Goal: Find specific page/section: Find specific page/section

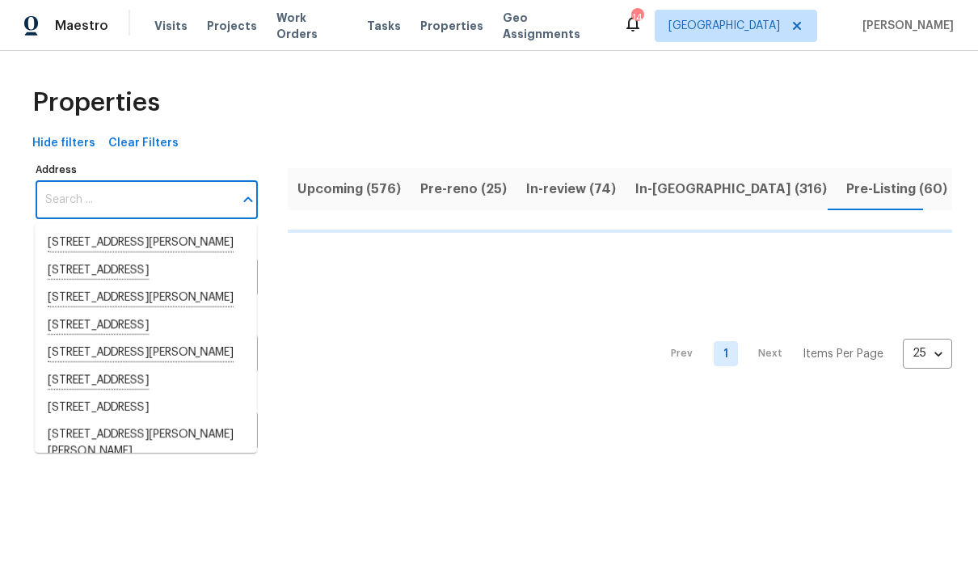
scroll to position [110, 0]
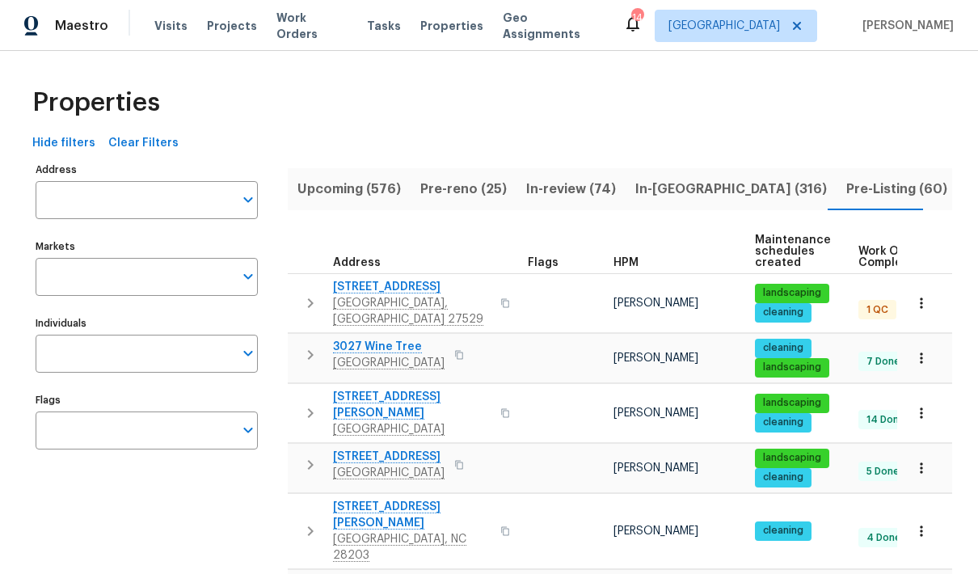
click at [179, 204] on input "Address" at bounding box center [135, 200] width 198 height 38
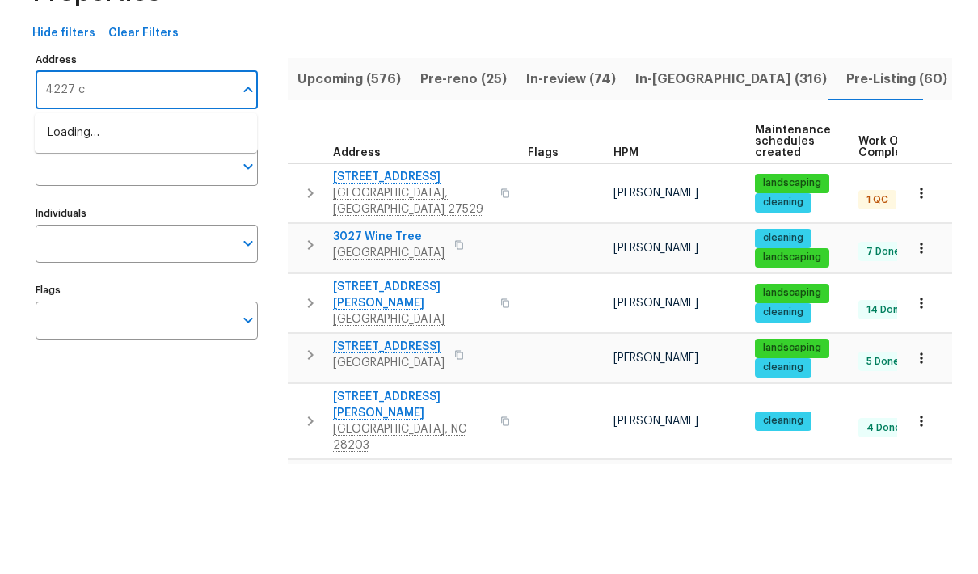
type input "4227"
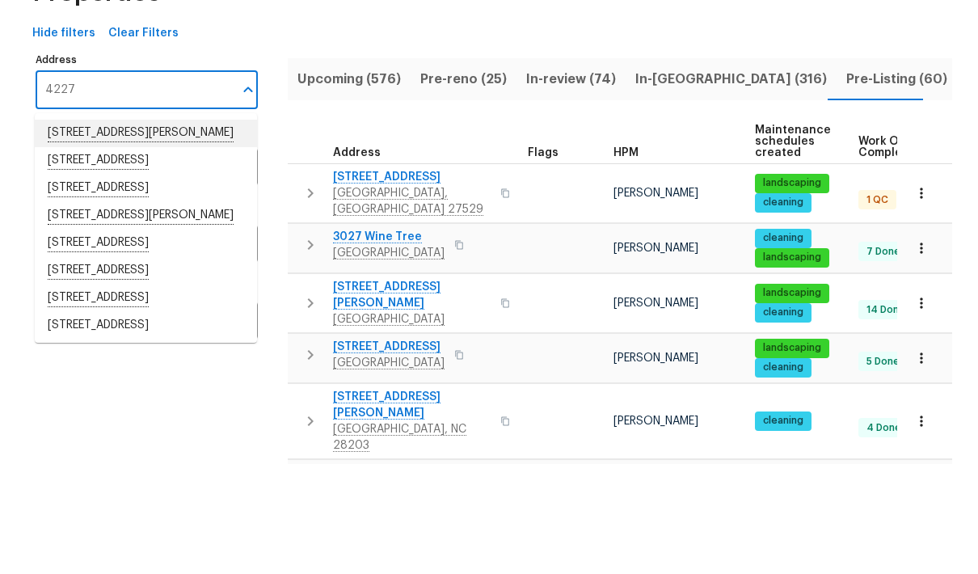
click at [191, 229] on li "[STREET_ADDRESS][PERSON_NAME]" at bounding box center [146, 242] width 222 height 27
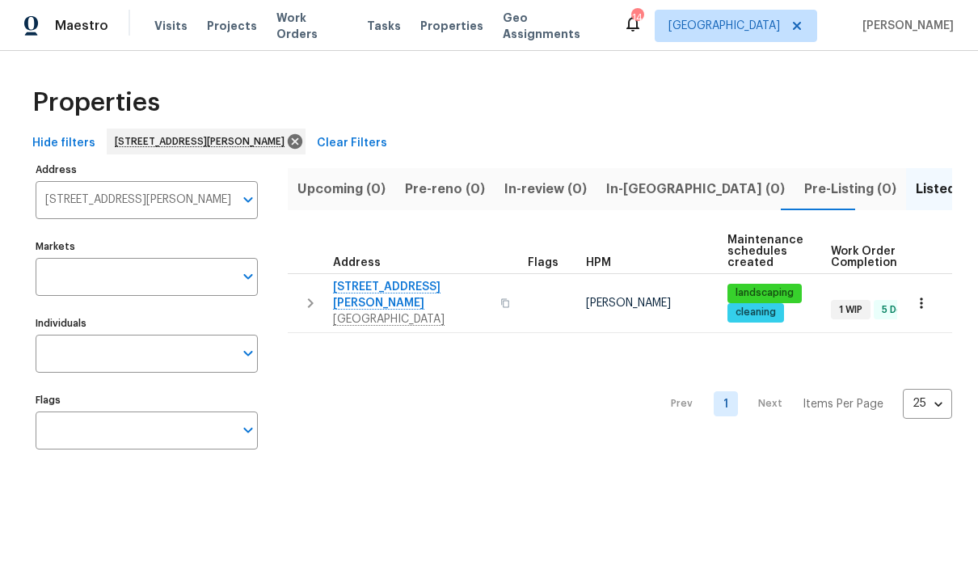
click at [370, 288] on span "[STREET_ADDRESS][PERSON_NAME]" at bounding box center [412, 295] width 158 height 32
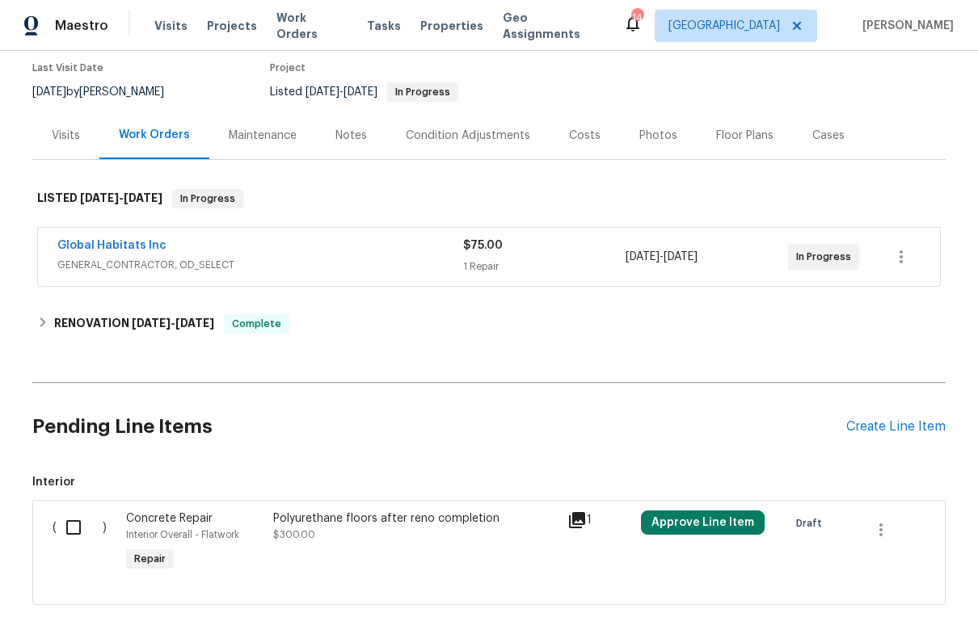
scroll to position [143, 0]
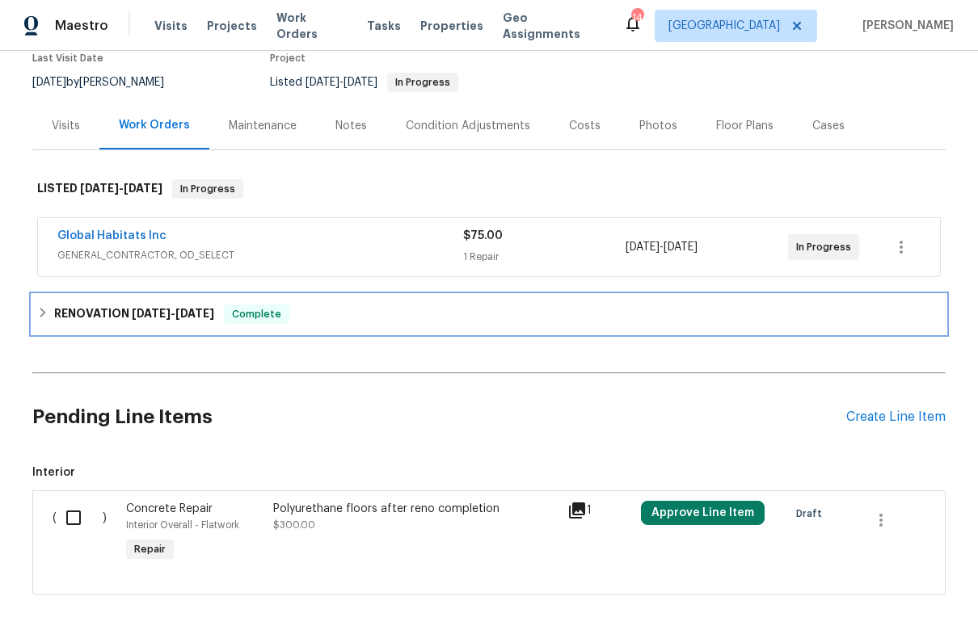
click at [38, 322] on div "RENOVATION 9/16/25 - 10/1/25 Complete" at bounding box center [488, 314] width 903 height 19
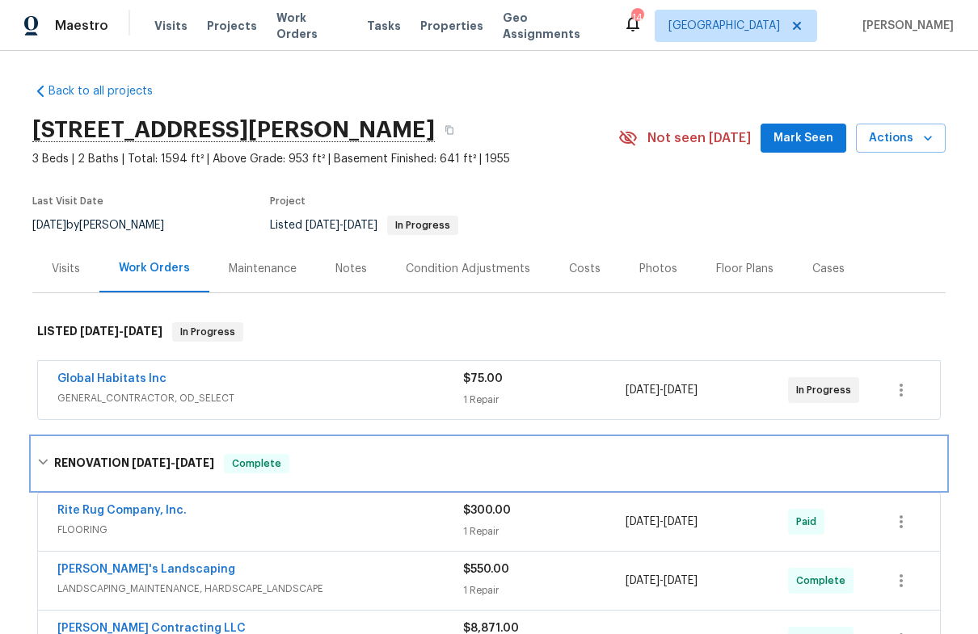
scroll to position [0, 0]
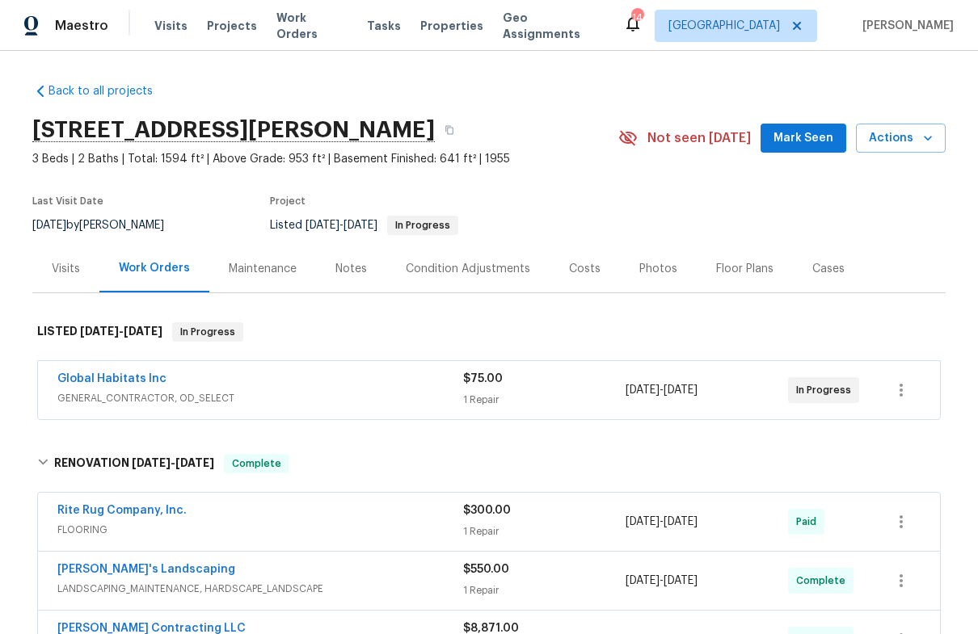
click at [511, 266] on div "Condition Adjustments" at bounding box center [468, 269] width 124 height 16
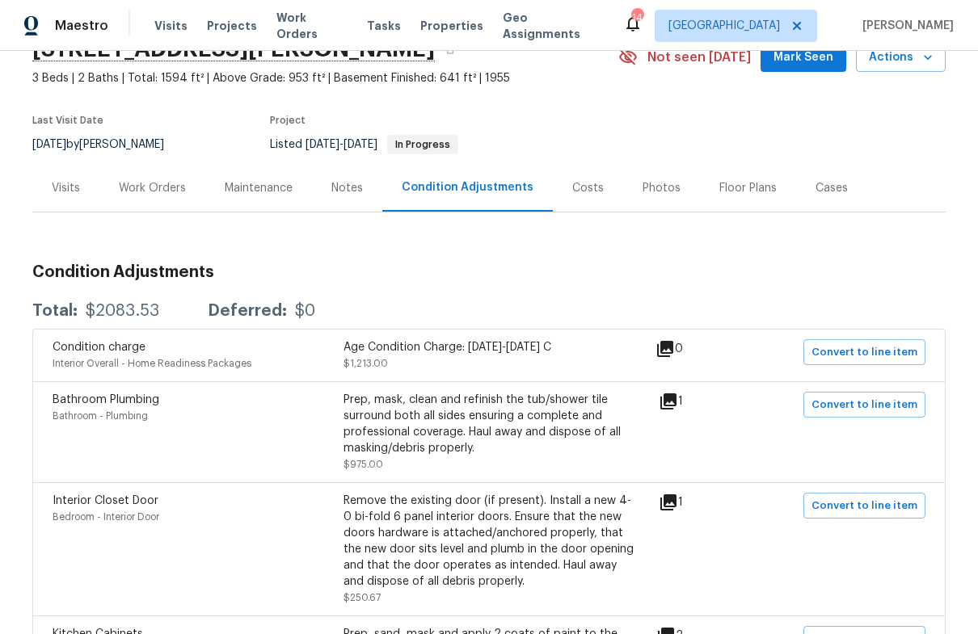
scroll to position [80, 0]
click at [154, 187] on div "Work Orders" at bounding box center [152, 189] width 67 height 16
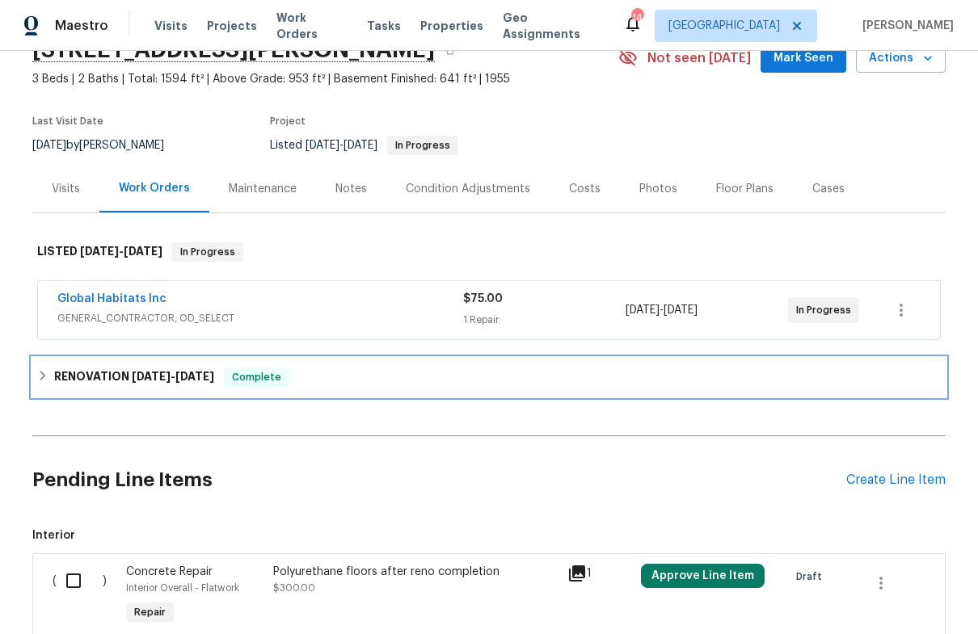
click at [39, 381] on icon at bounding box center [42, 375] width 11 height 11
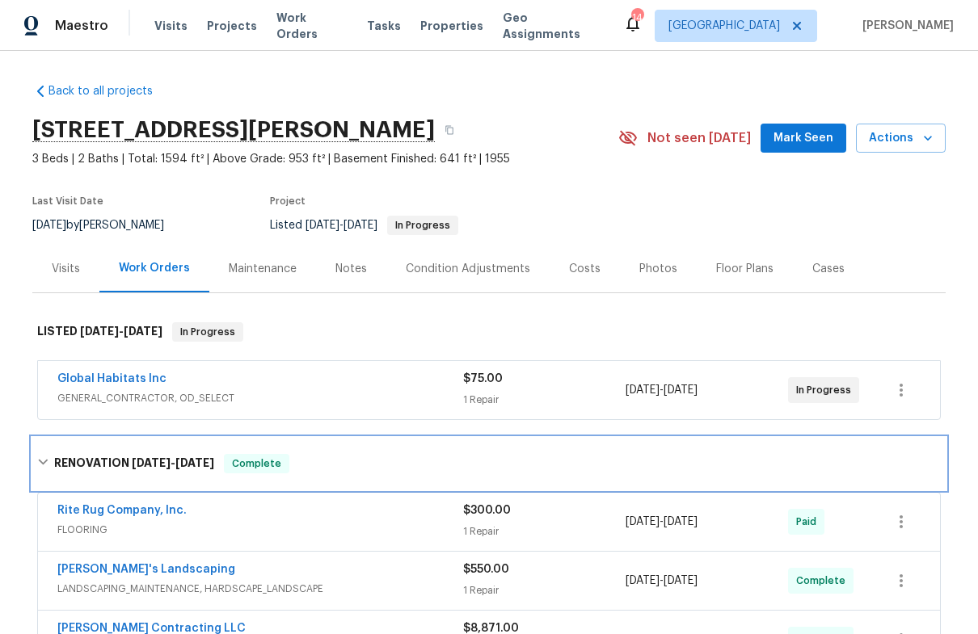
click at [34, 471] on div "RENOVATION 9/16/25 - 10/1/25 Complete" at bounding box center [488, 464] width 913 height 52
